Goal: Transaction & Acquisition: Purchase product/service

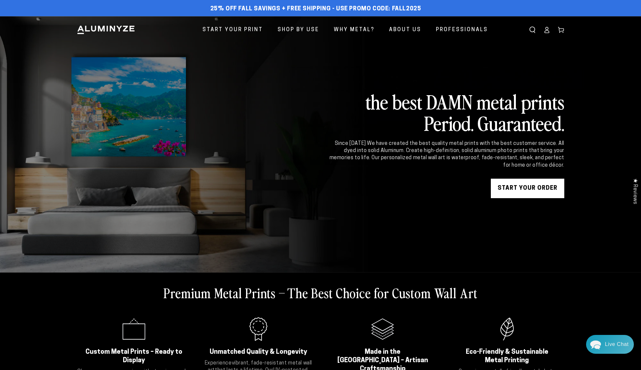
click at [527, 191] on link "START YOUR Order" at bounding box center [527, 188] width 73 height 19
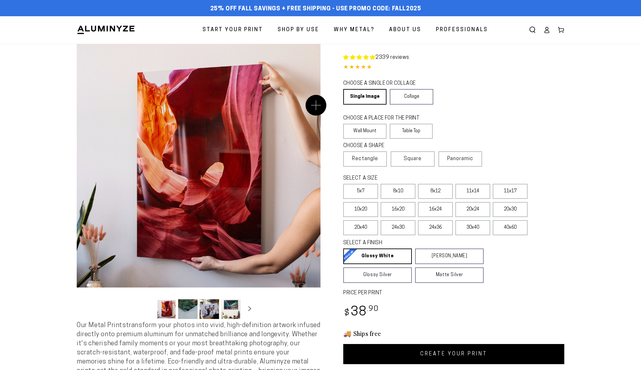
select select "**********"
click at [411, 161] on span "Square" at bounding box center [413, 159] width 18 height 8
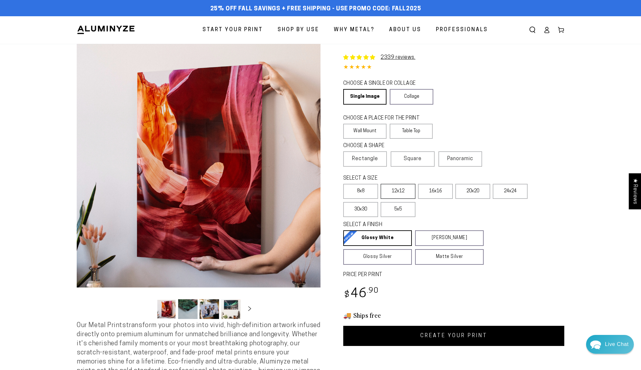
click at [405, 191] on label "12x12" at bounding box center [397, 191] width 35 height 15
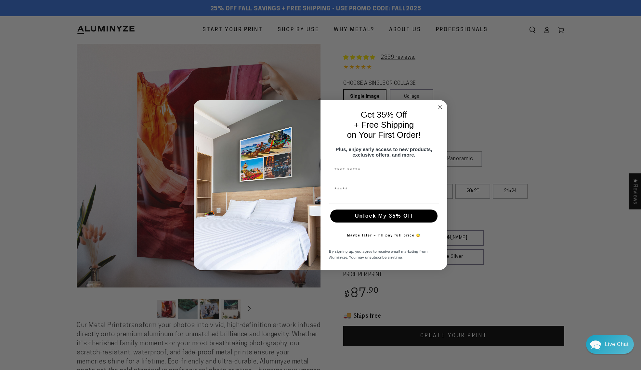
click at [439, 106] on icon "Close dialog" at bounding box center [439, 107] width 3 height 3
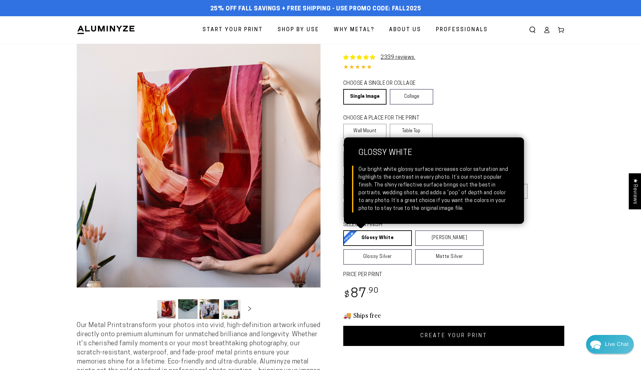
click at [379, 239] on link "Glossy White Glossy White Our bright white glossy surface increases color satur…" at bounding box center [377, 238] width 69 height 16
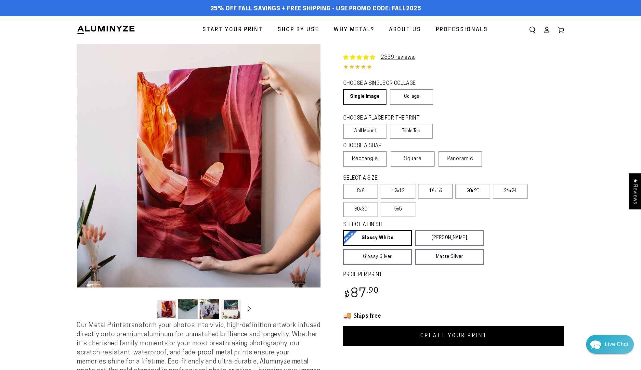
click at [545, 258] on div "SELECT A FINISH Learn more Glossy White Glossy White Our bright white glossy su…" at bounding box center [453, 243] width 221 height 47
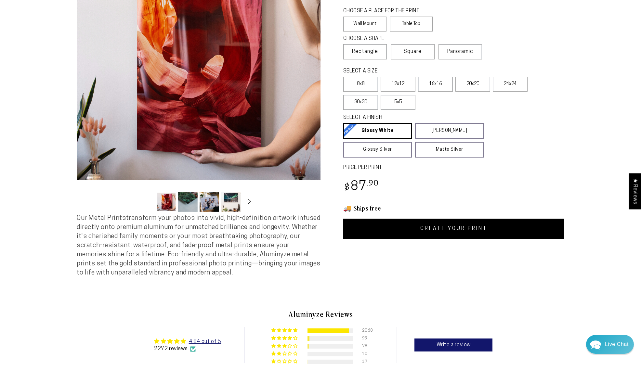
scroll to position [114, 0]
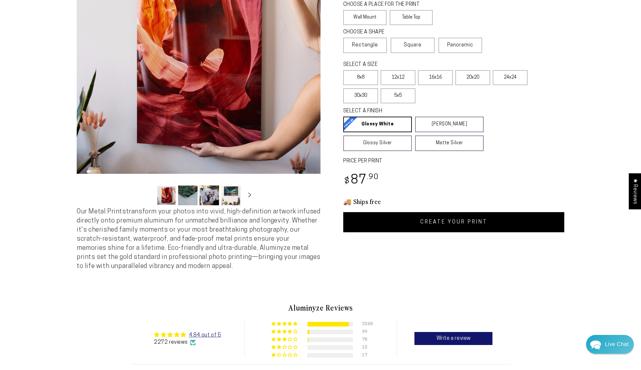
click at [443, 222] on link "CREATE YOUR PRINT" at bounding box center [453, 222] width 221 height 20
